Goal: Transaction & Acquisition: Purchase product/service

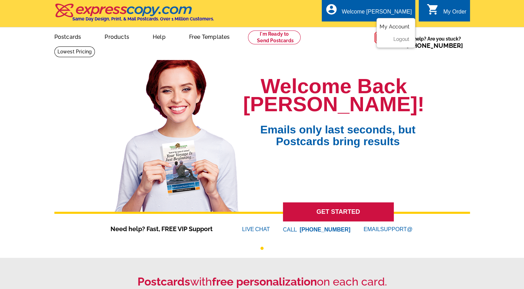
click at [390, 25] on link "My Account" at bounding box center [395, 27] width 30 height 6
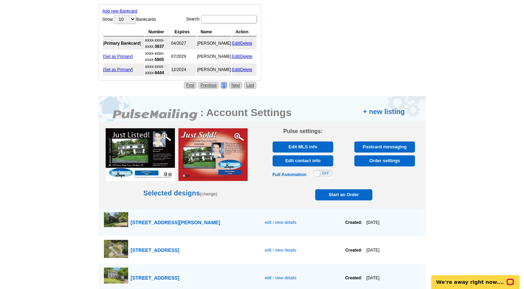
scroll to position [327, 0]
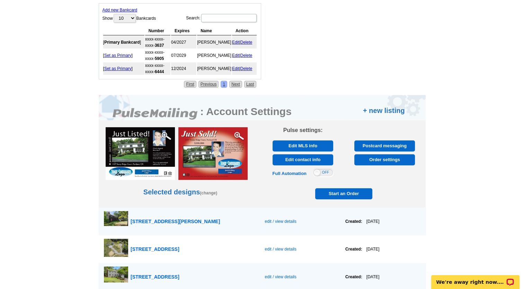
click at [207, 190] on link "(change)" at bounding box center [208, 192] width 17 height 5
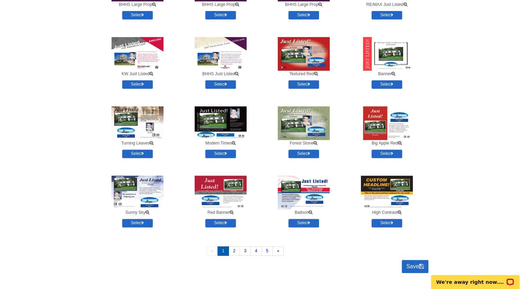
scroll to position [276, 0]
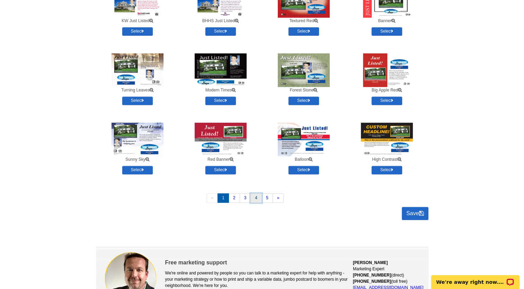
click at [253, 198] on link "4" at bounding box center [255, 197] width 11 height 9
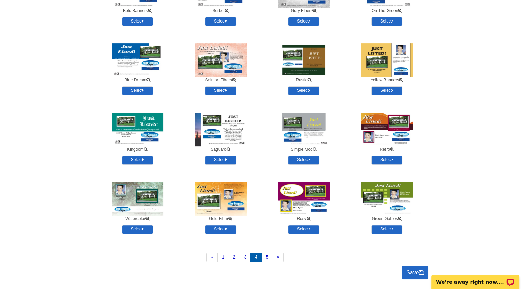
scroll to position [240, 0]
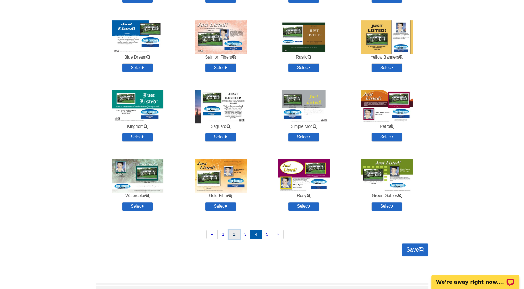
click at [233, 232] on link "2" at bounding box center [234, 234] width 11 height 9
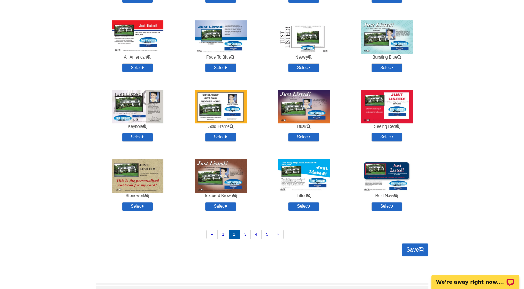
scroll to position [231, 0]
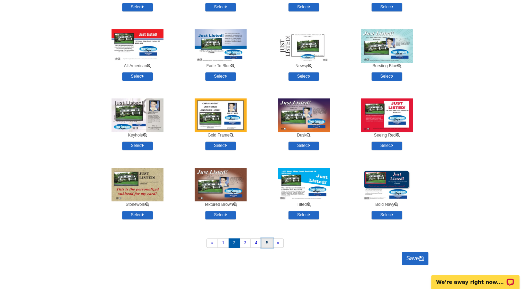
click at [264, 245] on link "5" at bounding box center [266, 242] width 11 height 9
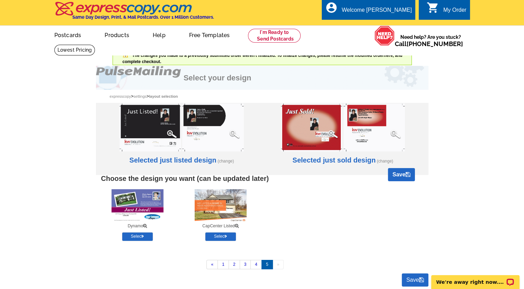
scroll to position [0, 0]
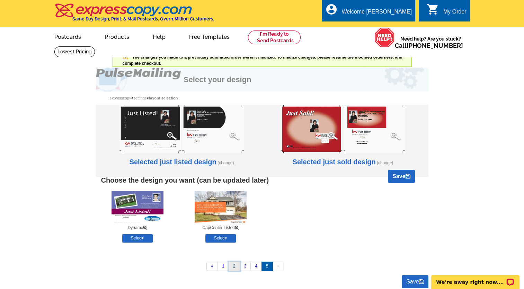
click at [232, 265] on link "2" at bounding box center [234, 265] width 11 height 9
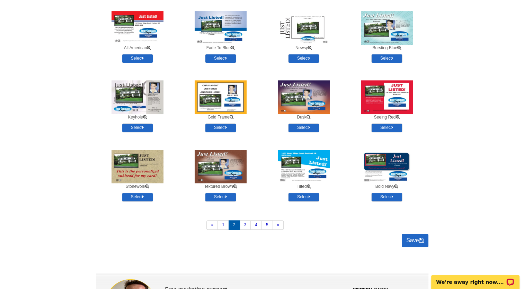
scroll to position [250, 0]
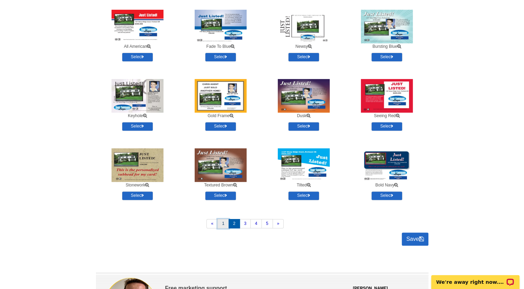
click at [225, 222] on link "1" at bounding box center [223, 223] width 11 height 9
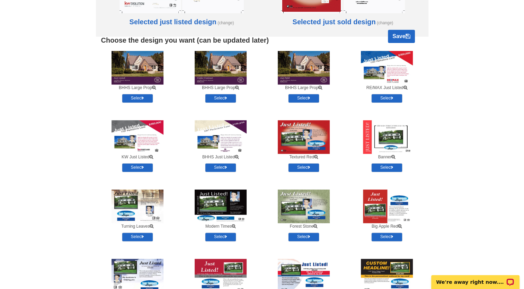
scroll to position [137, 0]
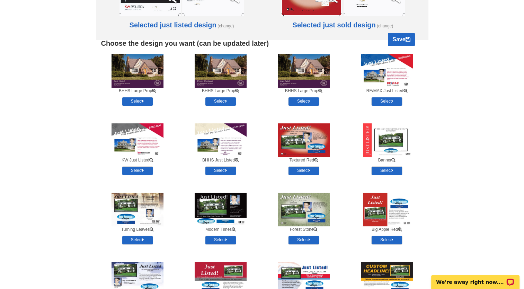
click at [236, 64] on img at bounding box center [221, 71] width 52 height 34
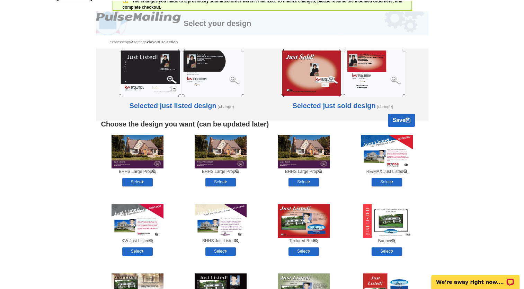
scroll to position [55, 0]
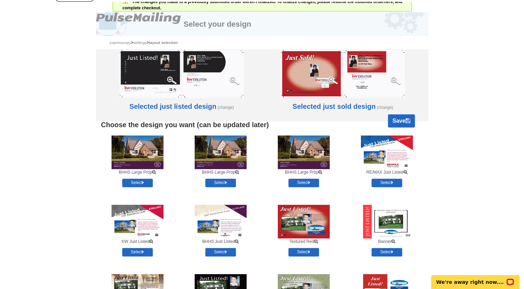
click at [385, 108] on link "(change)" at bounding box center [385, 107] width 16 height 5
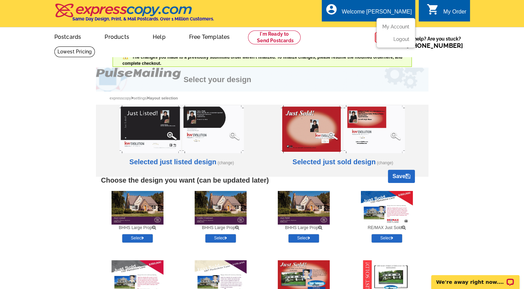
click at [395, 11] on div "Welcome [PERSON_NAME]" at bounding box center [377, 14] width 70 height 10
click at [395, 27] on link "My Account" at bounding box center [395, 27] width 30 height 6
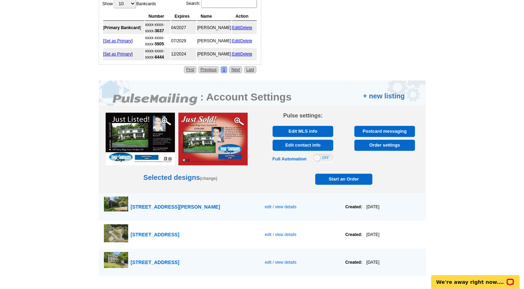
scroll to position [345, 0]
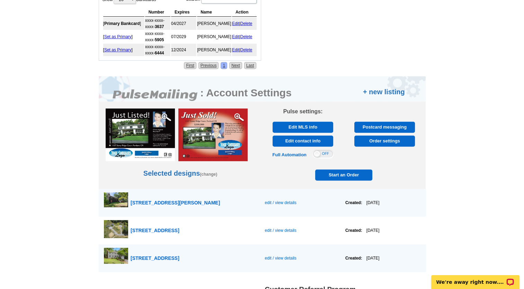
click at [346, 172] on span "Start an Order" at bounding box center [344, 174] width 54 height 11
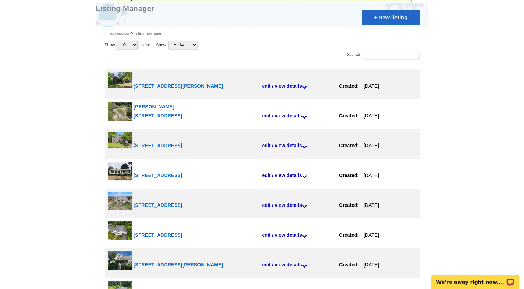
scroll to position [56, 0]
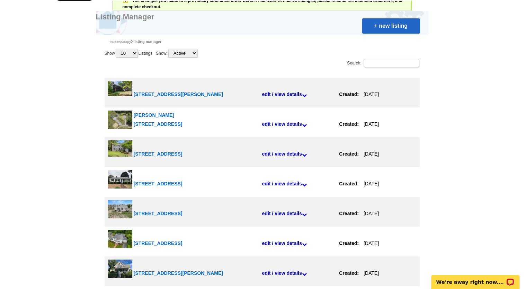
click at [389, 28] on link "+ new listing" at bounding box center [391, 25] width 58 height 15
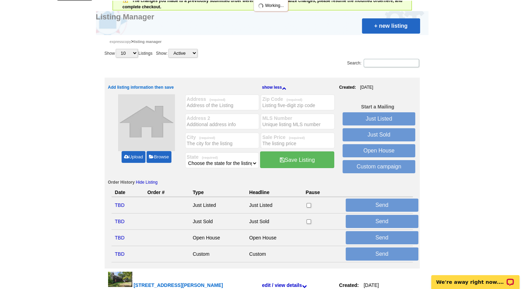
click at [211, 100] on span "(required)" at bounding box center [215, 100] width 19 height 4
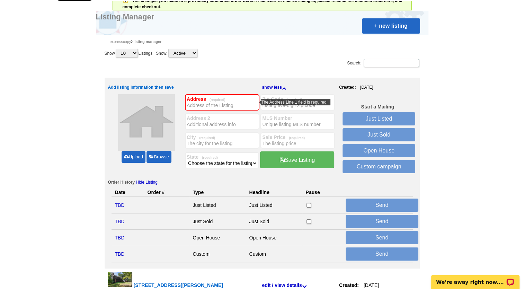
click at [208, 105] on input "Address (required)" at bounding box center [222, 105] width 71 height 7
type input "2"
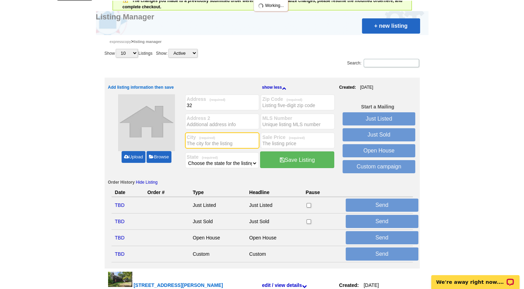
click at [191, 142] on input "City (required)" at bounding box center [222, 143] width 71 height 7
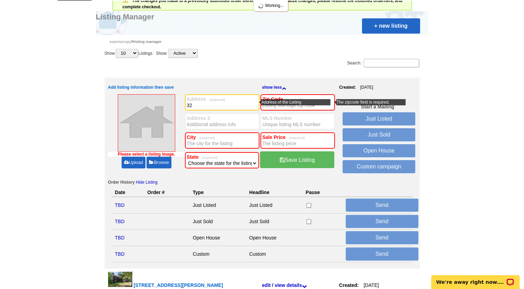
click at [200, 104] on input "32" at bounding box center [222, 105] width 71 height 7
drag, startPoint x: 212, startPoint y: 100, endPoint x: 205, endPoint y: 105, distance: 8.1
click at [205, 105] on input "32" at bounding box center [222, 105] width 71 height 7
type input "[STREET_ADDRESS]"
type input "01983"
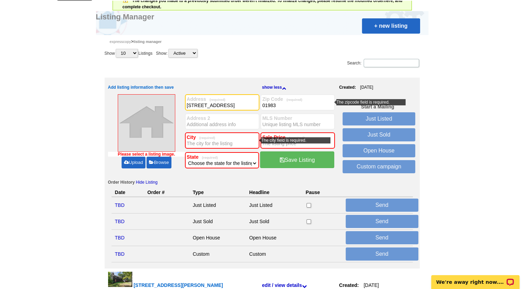
click at [207, 143] on input "City (required)" at bounding box center [222, 143] width 71 height 7
type input "Topsfield"
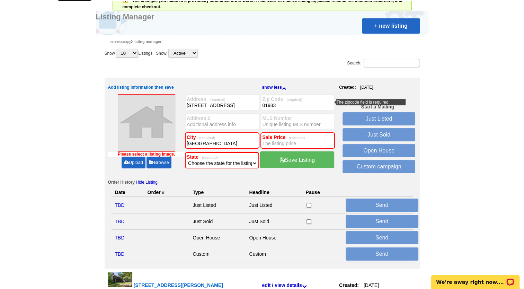
type input "73425321"
type input "599,000"
select select "22"
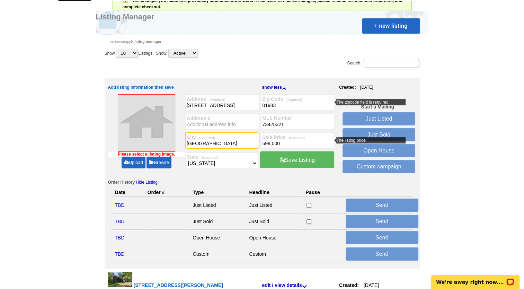
click at [280, 144] on input "599,000" at bounding box center [297, 143] width 71 height 7
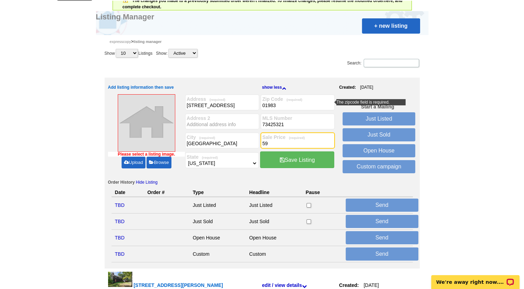
type input "5"
type input "1,000,000"
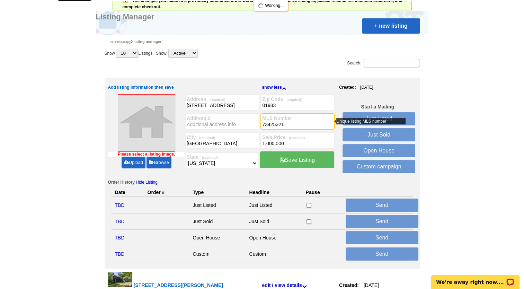
click at [292, 124] on input "73425321" at bounding box center [297, 124] width 71 height 7
type input "7"
click at [278, 124] on input "MLS Number" at bounding box center [297, 124] width 71 height 7
paste input "73408634"
type input "73408634"
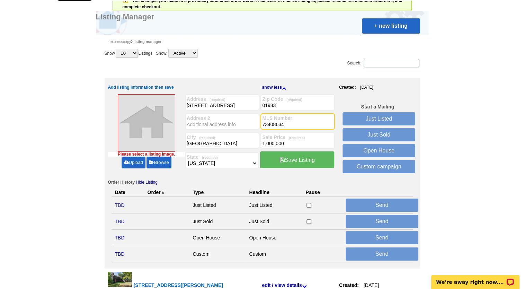
click at [135, 160] on link "Upload" at bounding box center [134, 163] width 24 height 12
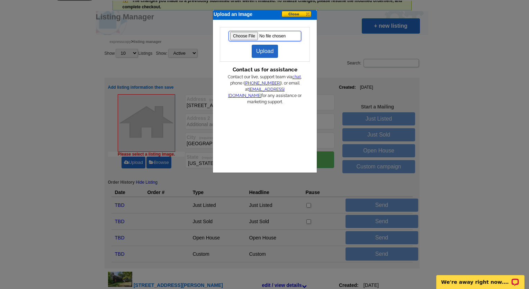
click at [234, 35] on input "file" at bounding box center [265, 36] width 73 height 10
type input "C:\fakepath\th32aer2.jpg"
click at [266, 49] on link "Upload" at bounding box center [265, 51] width 27 height 13
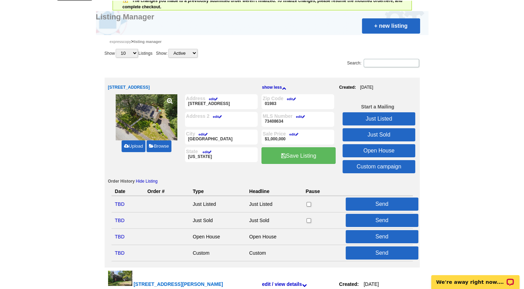
click at [387, 131] on link "Just Sold" at bounding box center [379, 134] width 73 height 13
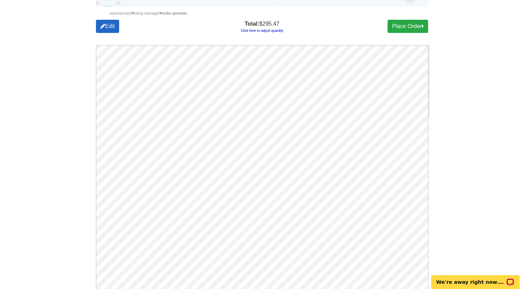
scroll to position [79, 0]
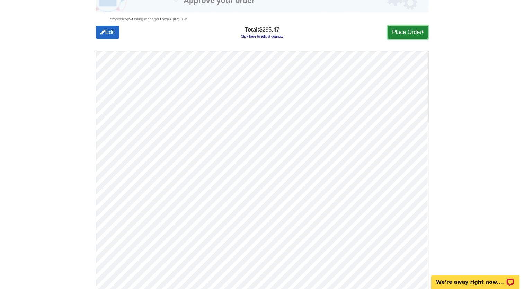
click at [402, 30] on link "Place Order" at bounding box center [408, 32] width 41 height 13
